Goal: Task Accomplishment & Management: Use online tool/utility

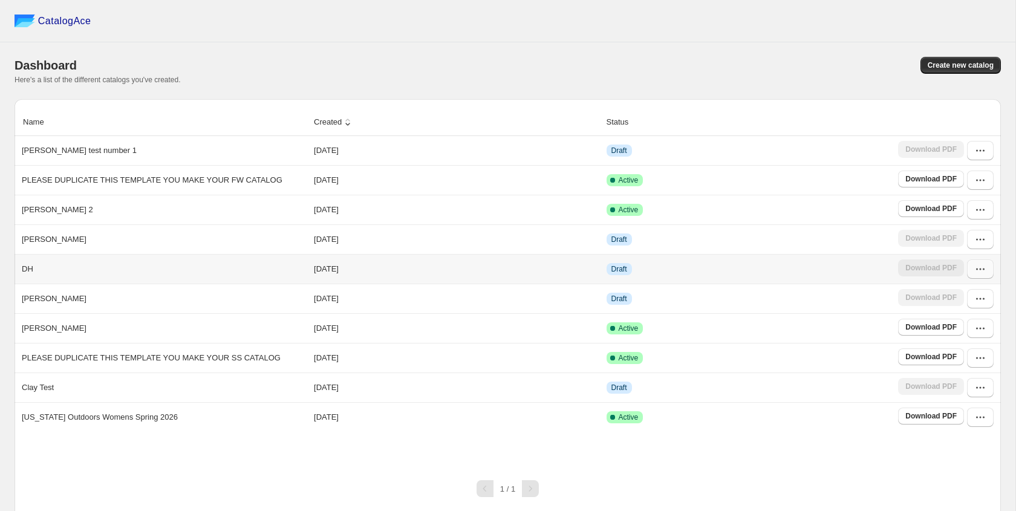
click at [974, 269] on icon "button" at bounding box center [980, 269] width 12 height 12
